Goal: Task Accomplishment & Management: Manage account settings

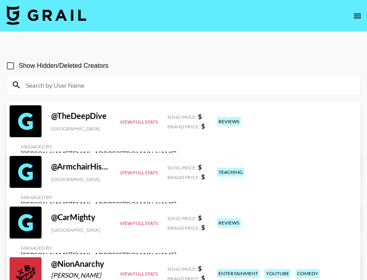
click at [178, 80] on input at bounding box center [188, 85] width 334 height 13
click at [171, 86] on input at bounding box center [188, 85] width 334 height 13
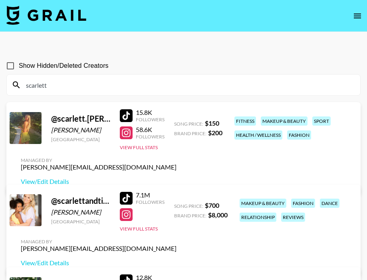
drag, startPoint x: 66, startPoint y: 84, endPoint x: 15, endPoint y: 84, distance: 50.3
click at [15, 84] on div "scarlett" at bounding box center [184, 85] width 354 height 21
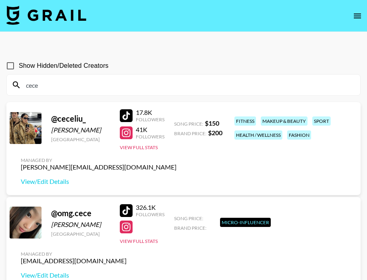
click at [51, 82] on input "cece" at bounding box center [188, 85] width 334 height 13
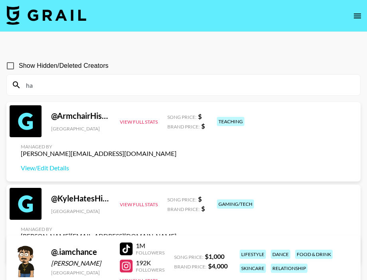
type input "h"
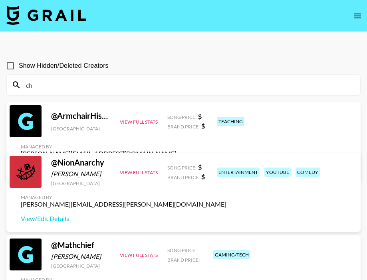
type input "c"
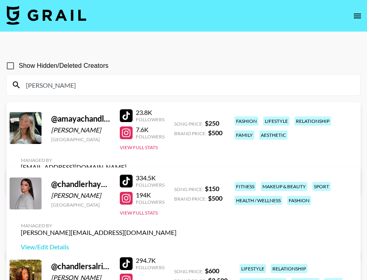
click at [114, 93] on div "chandler" at bounding box center [184, 85] width 354 height 21
drag, startPoint x: 68, startPoint y: 82, endPoint x: -1, endPoint y: 81, distance: 68.3
click at [0, 81] on html "Show Hidden/Deleted Creators chandler @ amayachandler_ Amaya chandler United St…" at bounding box center [183, 176] width 367 height 352
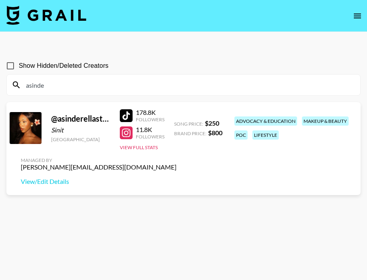
drag, startPoint x: 54, startPoint y: 83, endPoint x: 14, endPoint y: 80, distance: 40.5
click at [14, 80] on div "asinde" at bounding box center [184, 85] width 354 height 21
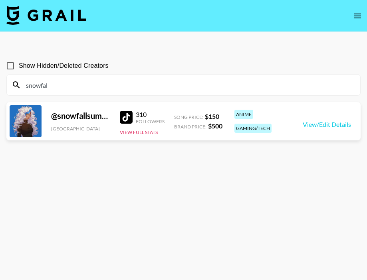
type input "snowfal"
click at [142, 129] on div "310 Followers View Full Stats" at bounding box center [142, 121] width 45 height 28
click at [143, 133] on button "View Full Stats" at bounding box center [139, 132] width 38 height 6
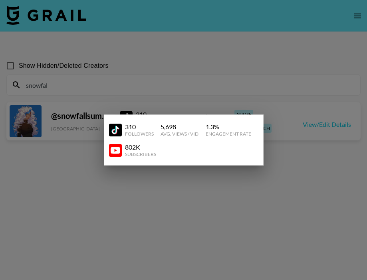
click at [113, 229] on div at bounding box center [183, 140] width 367 height 280
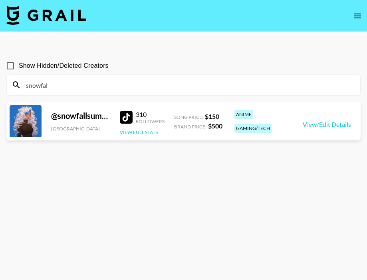
click at [137, 130] on button "View Full Stats" at bounding box center [139, 132] width 38 height 6
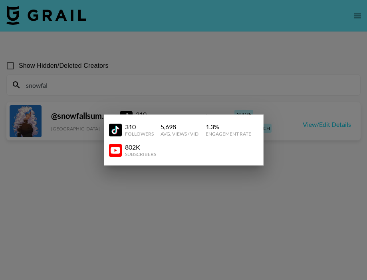
click at [211, 204] on div at bounding box center [183, 140] width 367 height 280
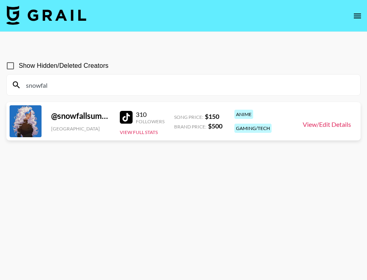
click at [322, 124] on link "View/Edit Details" at bounding box center [327, 125] width 48 height 8
click at [143, 130] on button "View Full Stats" at bounding box center [139, 132] width 38 height 6
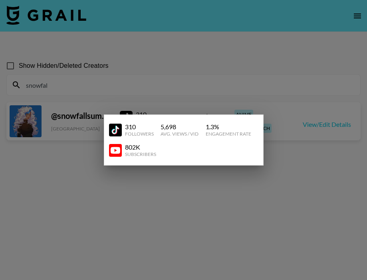
click at [191, 259] on div at bounding box center [183, 140] width 367 height 280
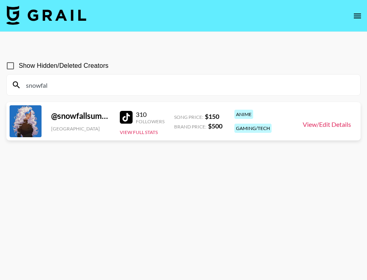
click at [325, 121] on link "View/Edit Details" at bounding box center [327, 125] width 48 height 8
click at [130, 121] on div at bounding box center [126, 117] width 13 height 13
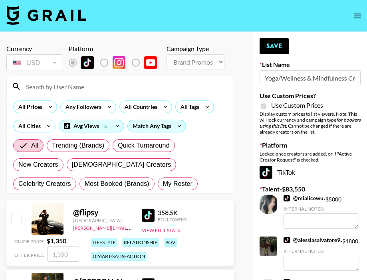
select select "Brand"
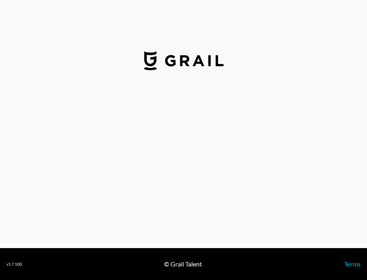
select select "USD"
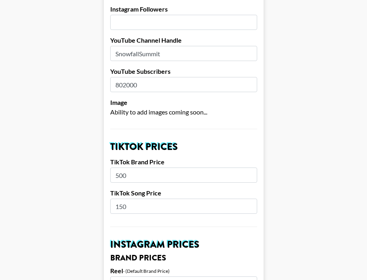
scroll to position [141, 0]
